Goal: Navigation & Orientation: Find specific page/section

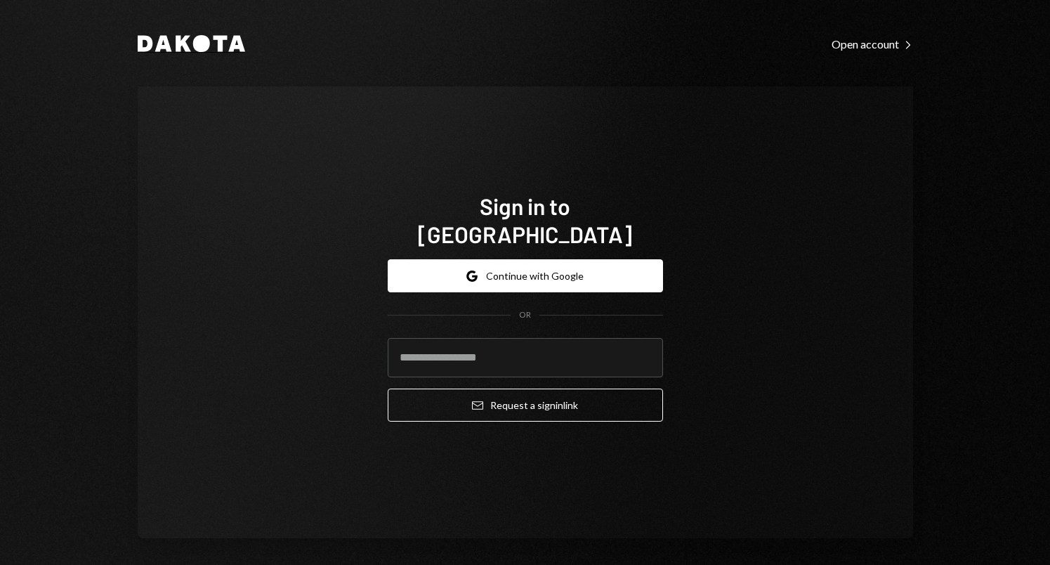
click at [217, 46] on icon at bounding box center [220, 44] width 14 height 16
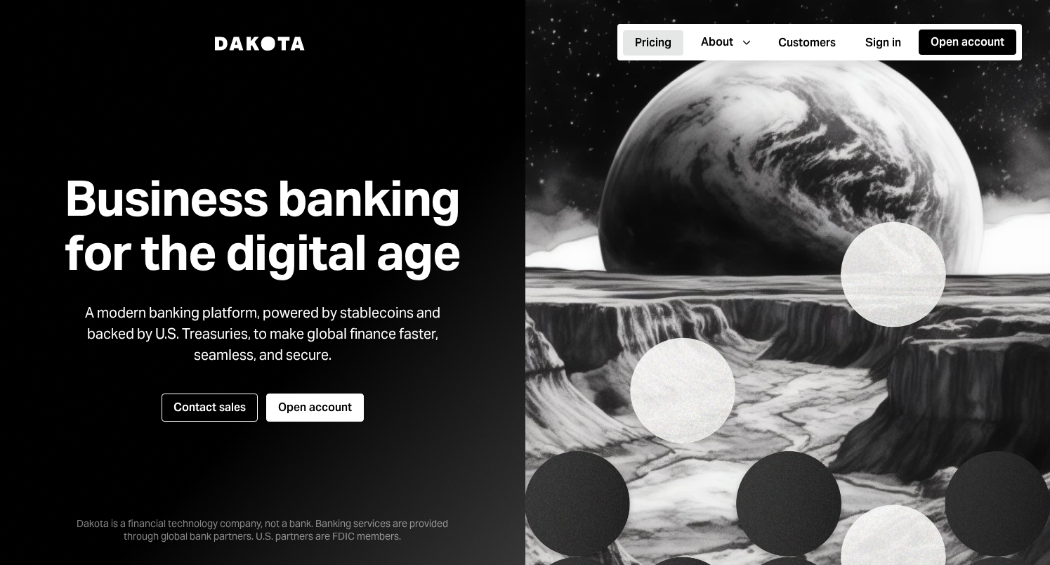
click at [648, 42] on button "Pricing" at bounding box center [653, 42] width 60 height 25
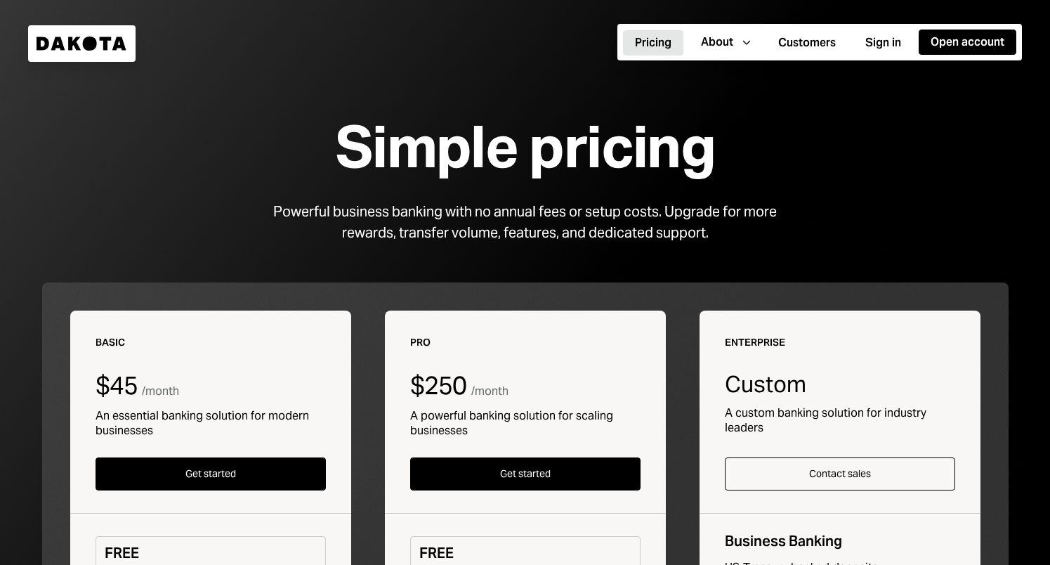
scroll to position [4, 0]
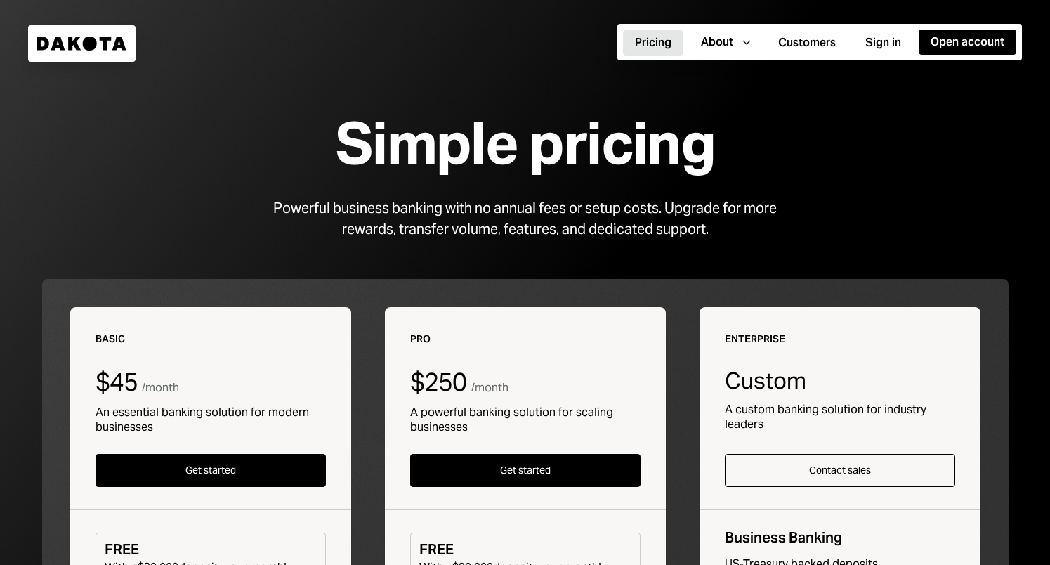
click at [62, 40] on icon "Dakota" at bounding box center [82, 44] width 91 height 14
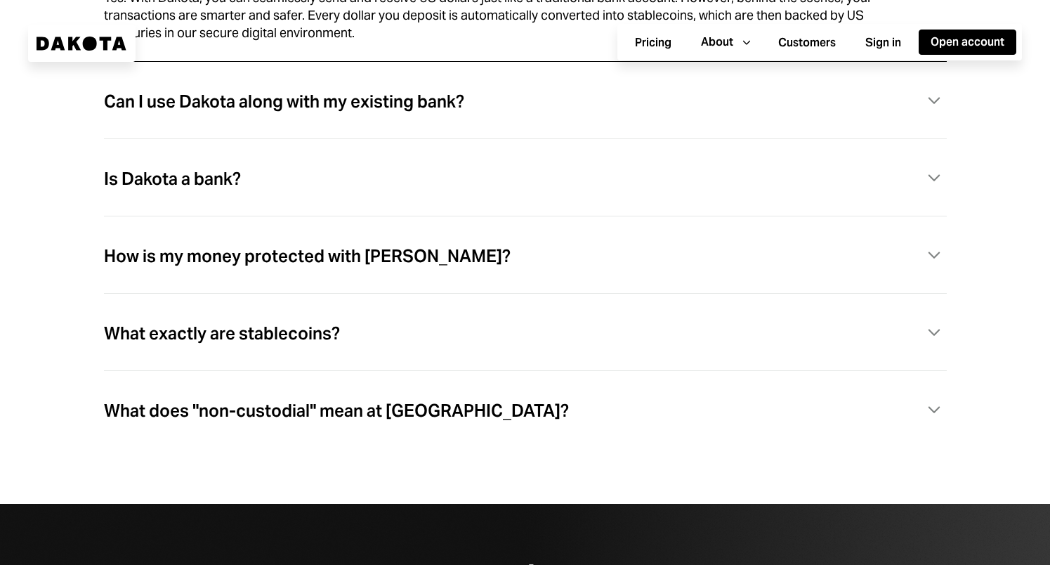
scroll to position [4056, 0]
